Goal: Transaction & Acquisition: Purchase product/service

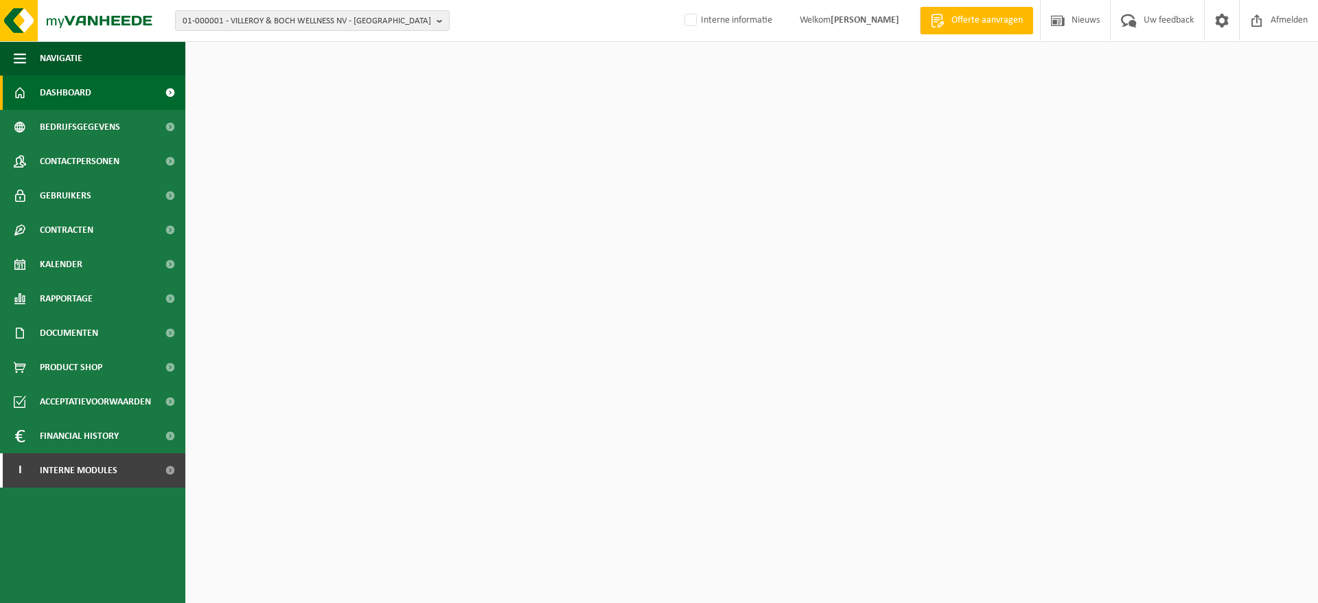
click at [405, 27] on span "01-000001 - VILLEROY & BOCH WELLNESS NV - ROESELARE" at bounding box center [307, 21] width 248 height 21
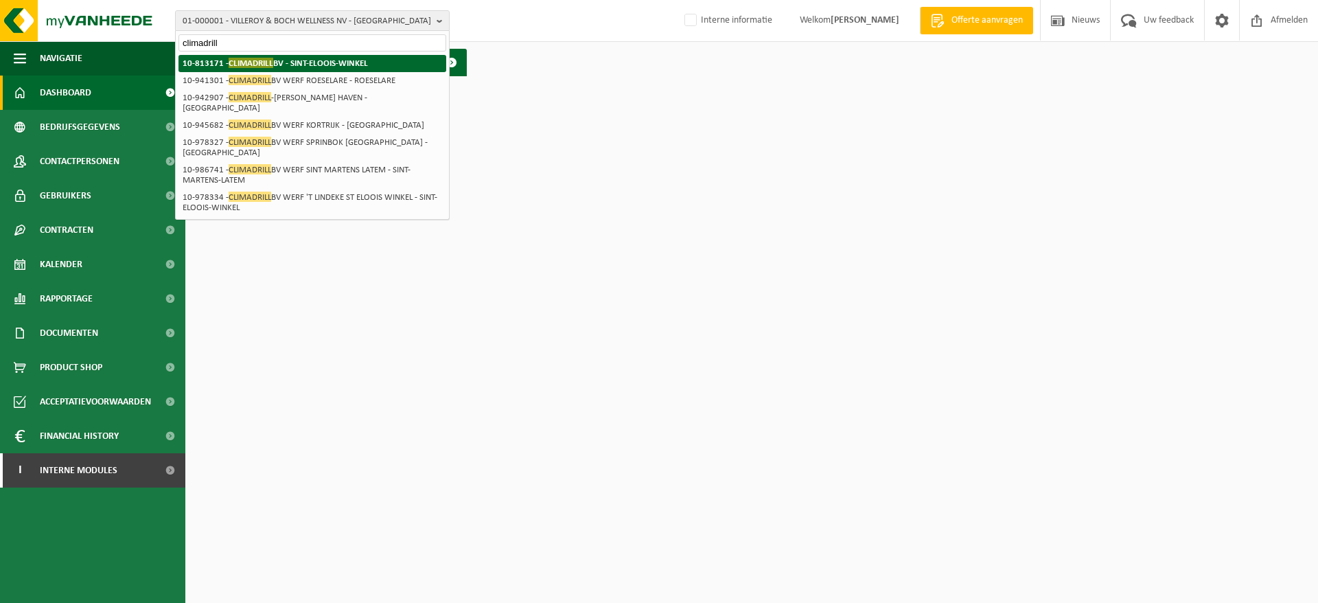
type input "climadrill"
click at [357, 63] on strong "10-813171 - CLIMADRILL BV - SINT-ELOOIS-WINKEL" at bounding box center [275, 63] width 185 height 10
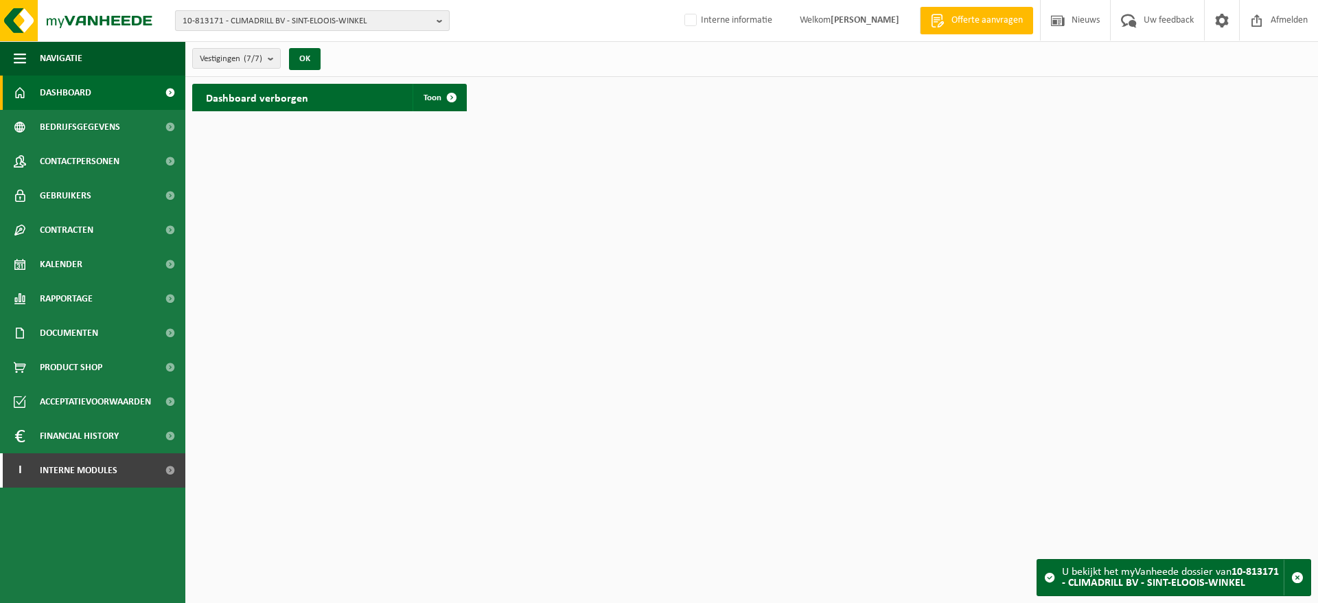
click at [281, 22] on span "10-813171 - CLIMADRILL BV - SINT-ELOOIS-WINKEL" at bounding box center [307, 21] width 248 height 21
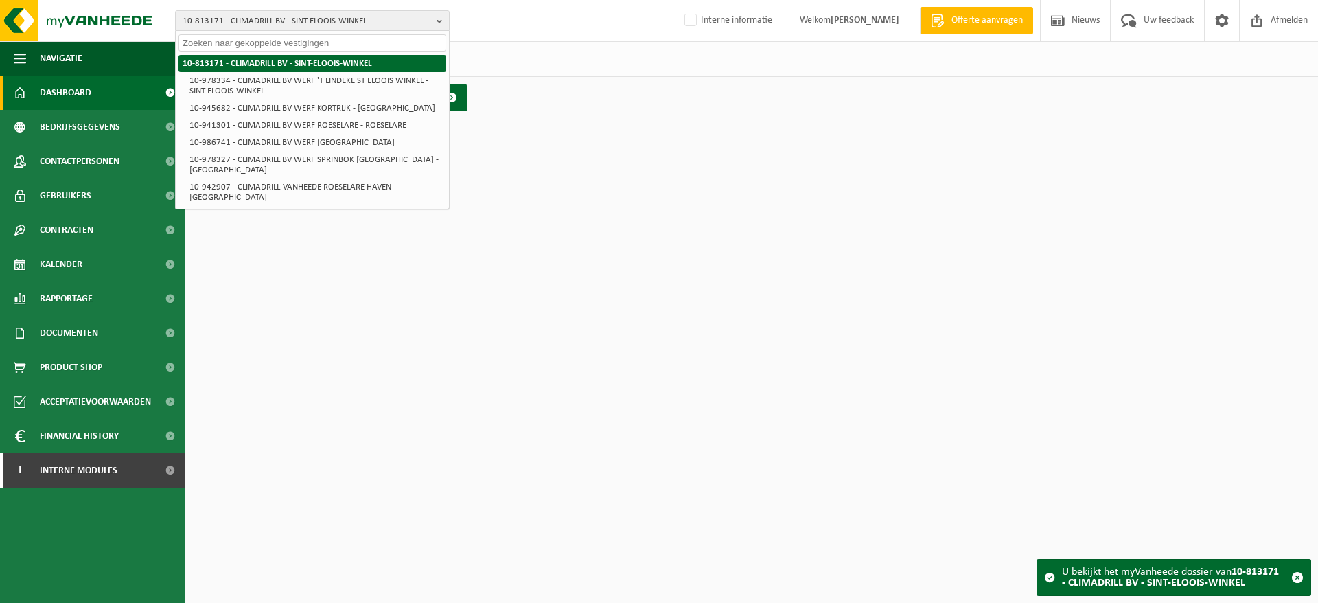
click at [283, 68] on strong "10-813171 - CLIMADRILL BV - SINT-ELOOIS-WINKEL" at bounding box center [277, 63] width 189 height 9
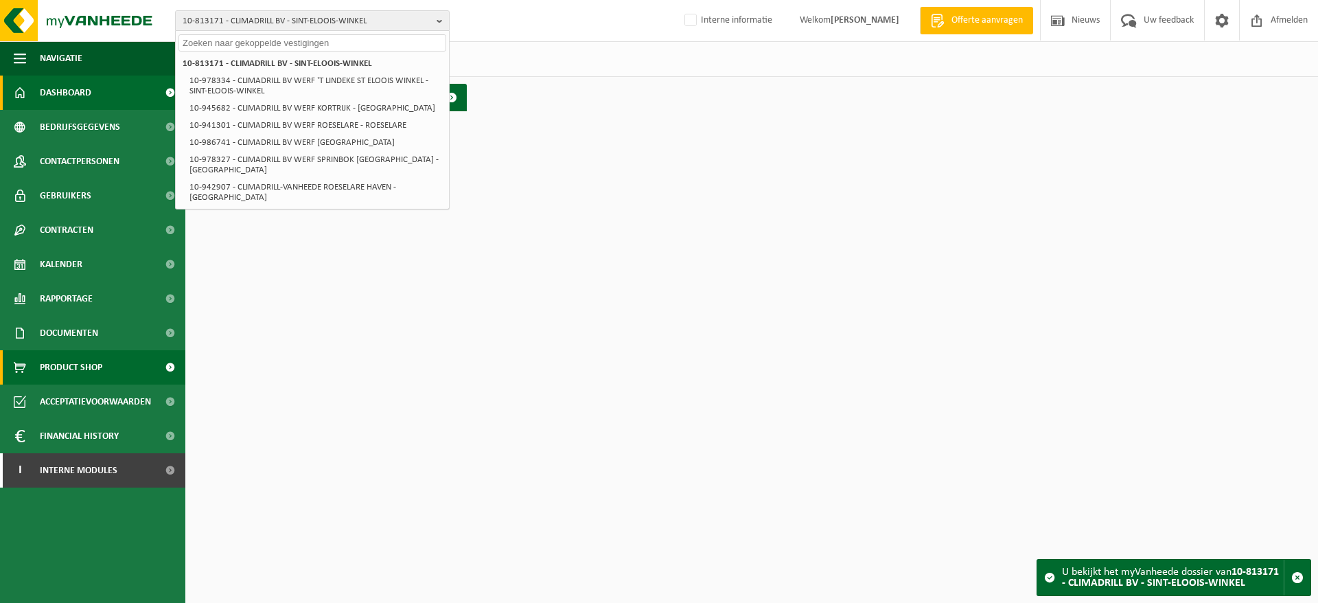
click at [67, 361] on span "Product Shop" at bounding box center [71, 367] width 62 height 34
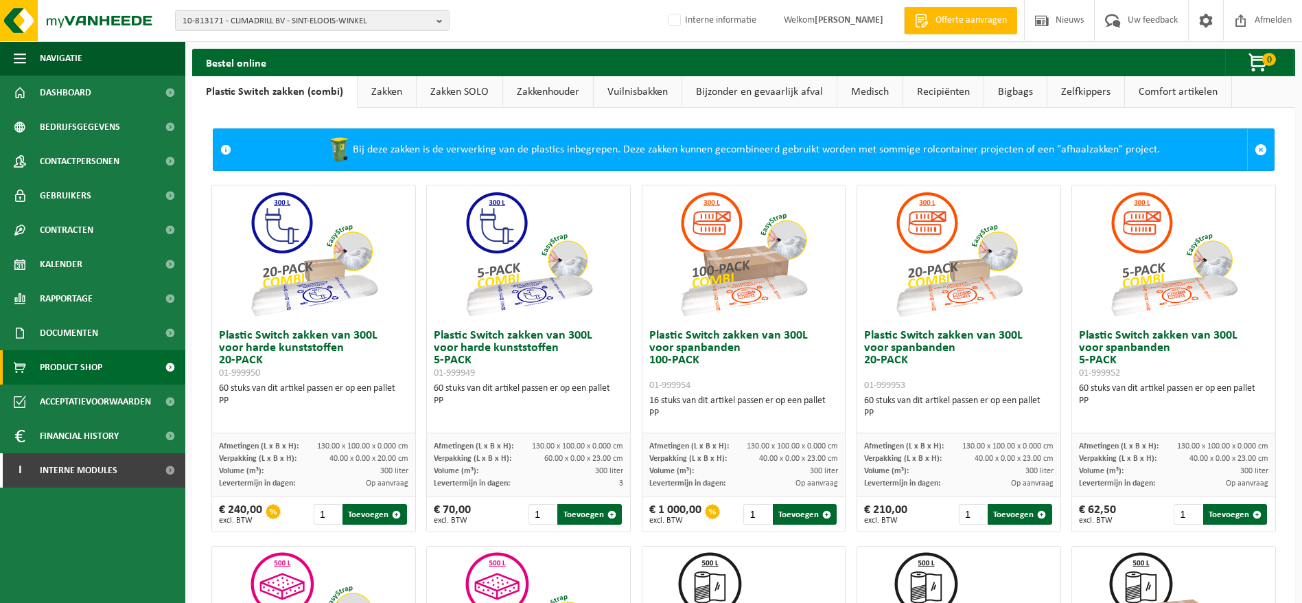
click at [638, 103] on link "Vuilnisbakken" at bounding box center [638, 92] width 88 height 32
